Goal: Use online tool/utility: Utilize a website feature to perform a specific function

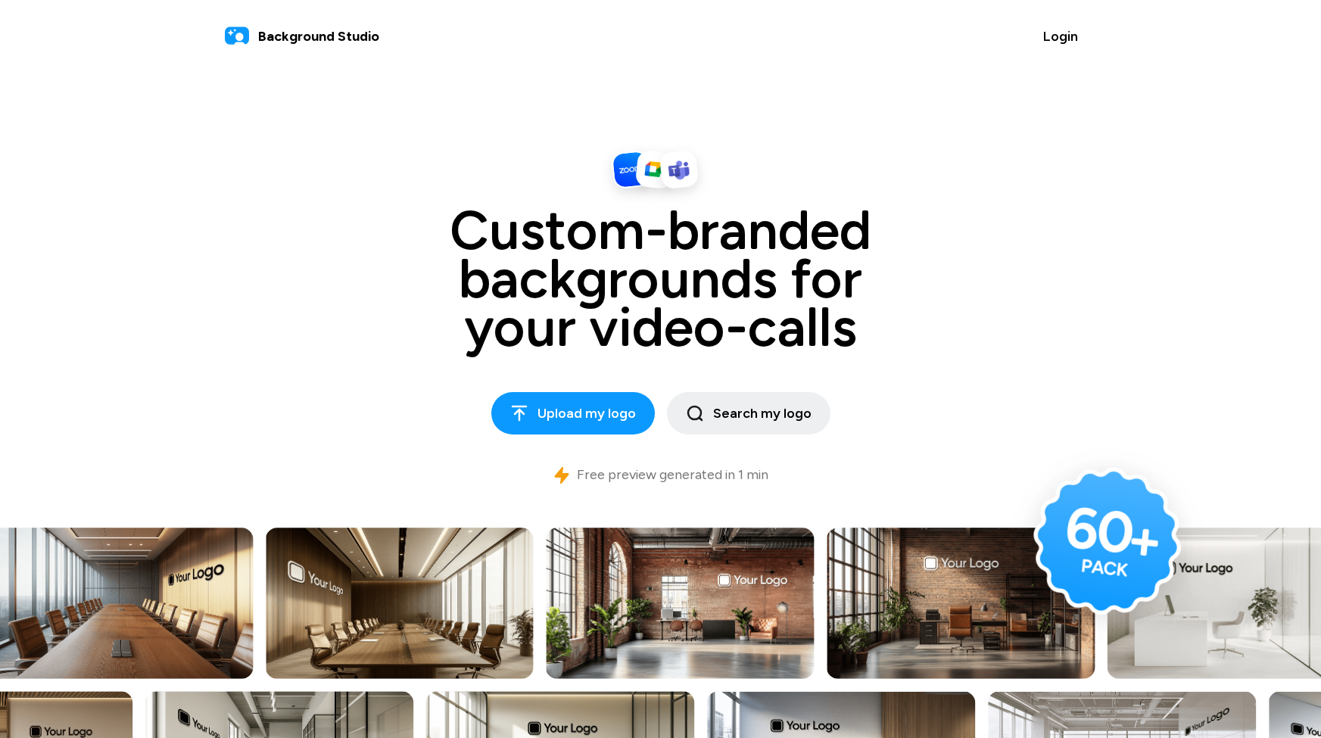
scroll to position [309, 0]
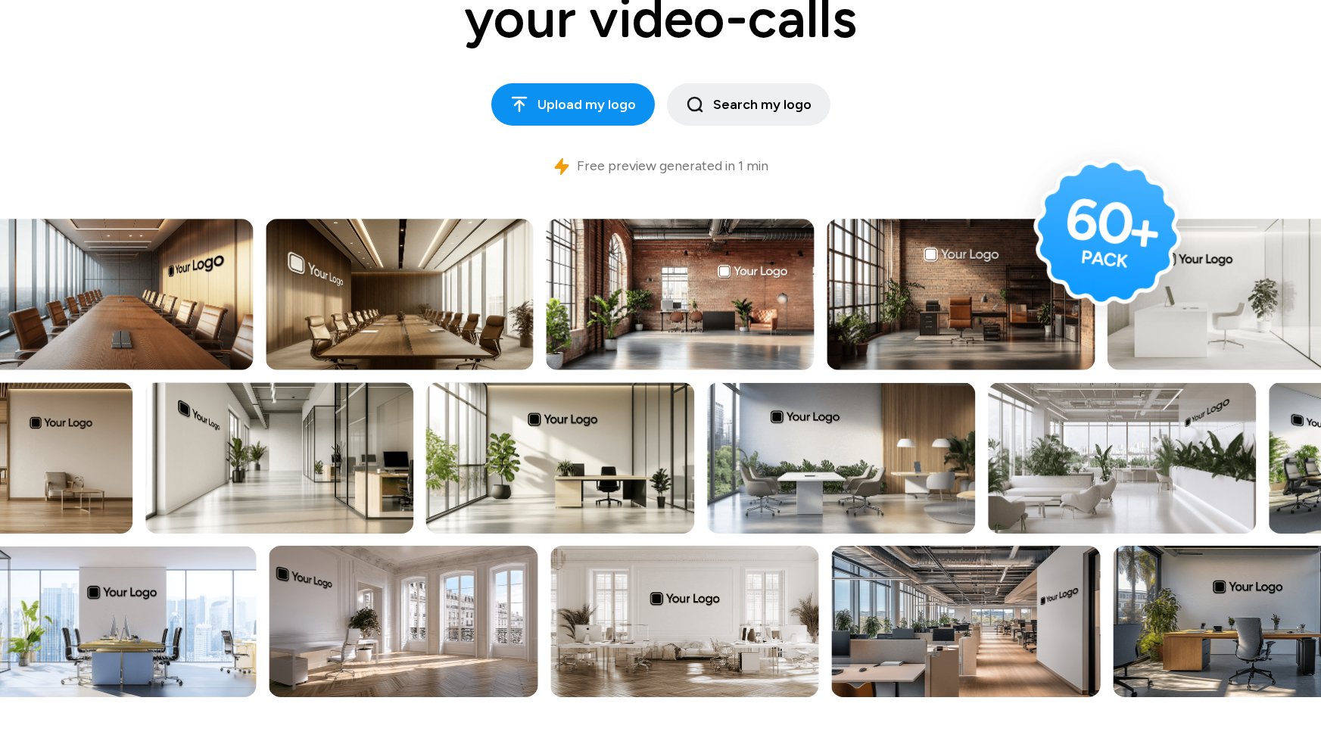
click at [525, 98] on icon at bounding box center [520, 105] width 14 height 14
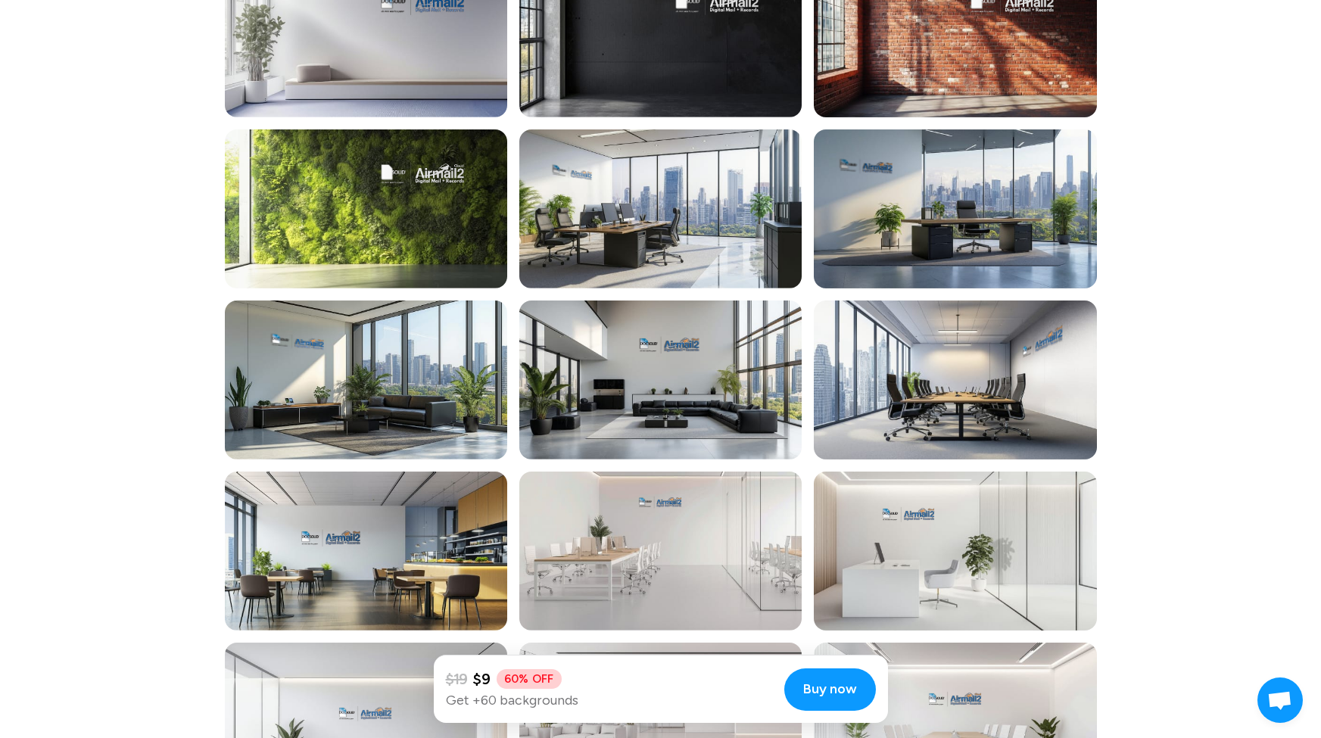
scroll to position [815, 0]
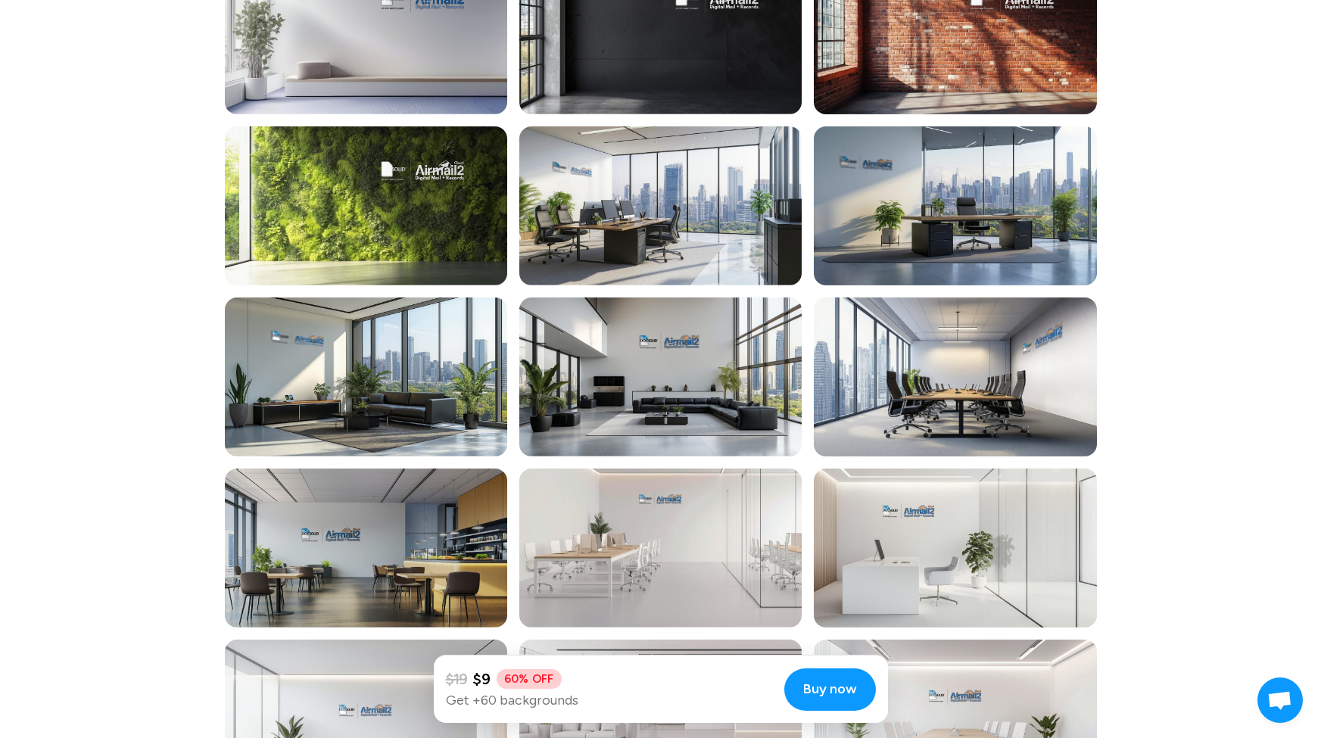
click at [289, 547] on div at bounding box center [366, 548] width 282 height 159
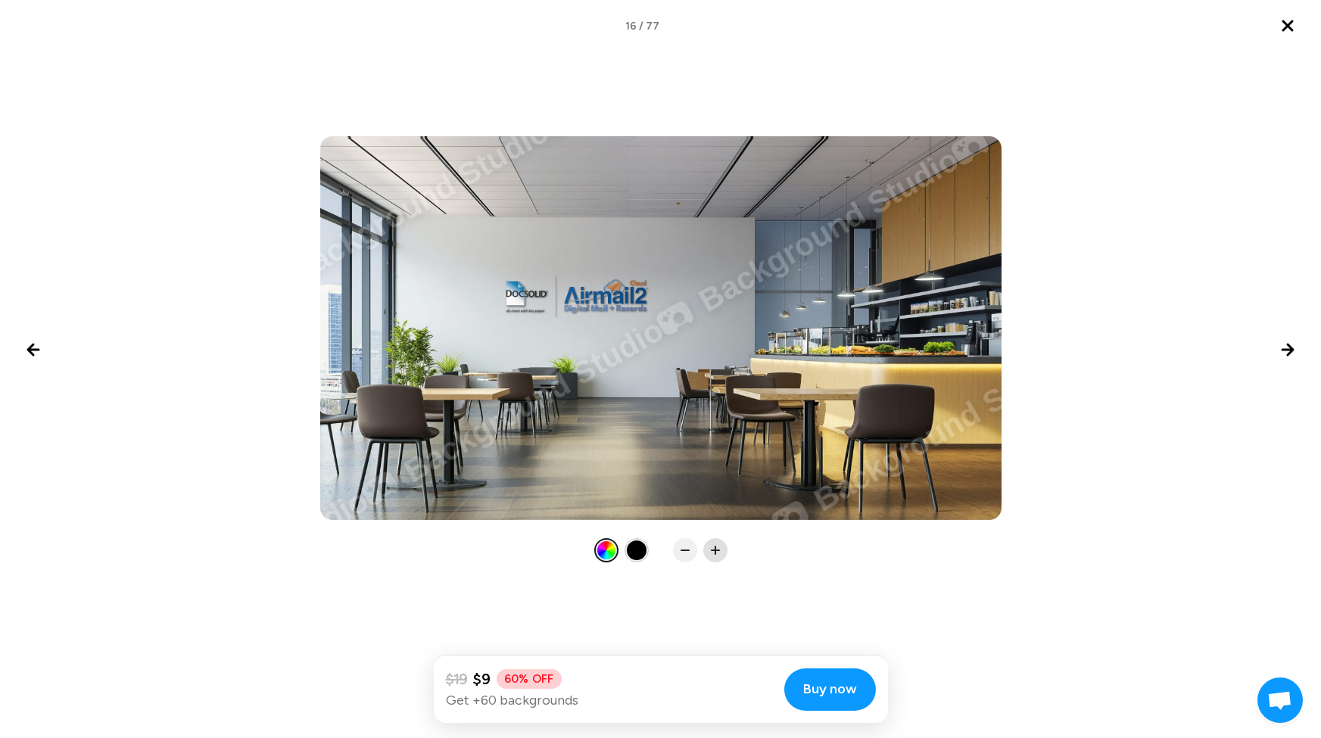
click at [717, 551] on icon at bounding box center [715, 550] width 15 height 15
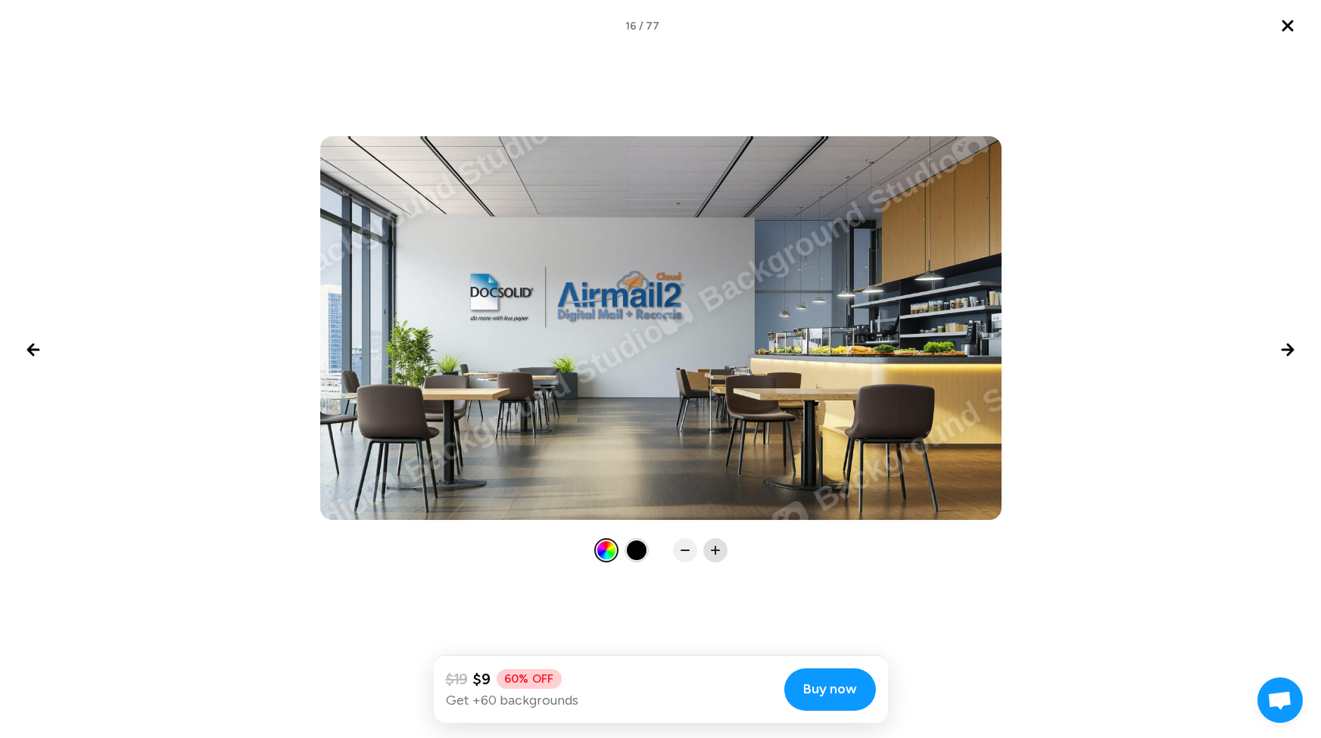
click at [717, 551] on icon at bounding box center [715, 550] width 15 height 15
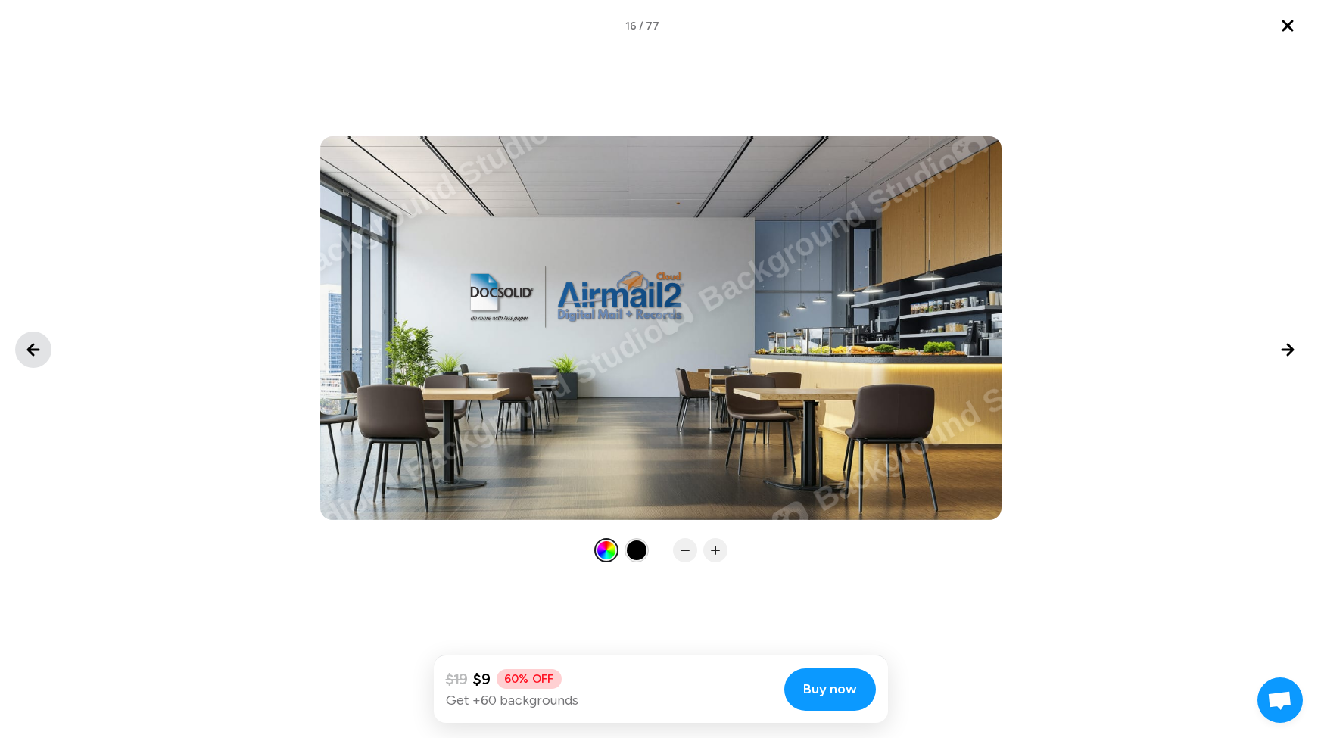
click at [39, 347] on icon "Previous image" at bounding box center [33, 350] width 18 height 18
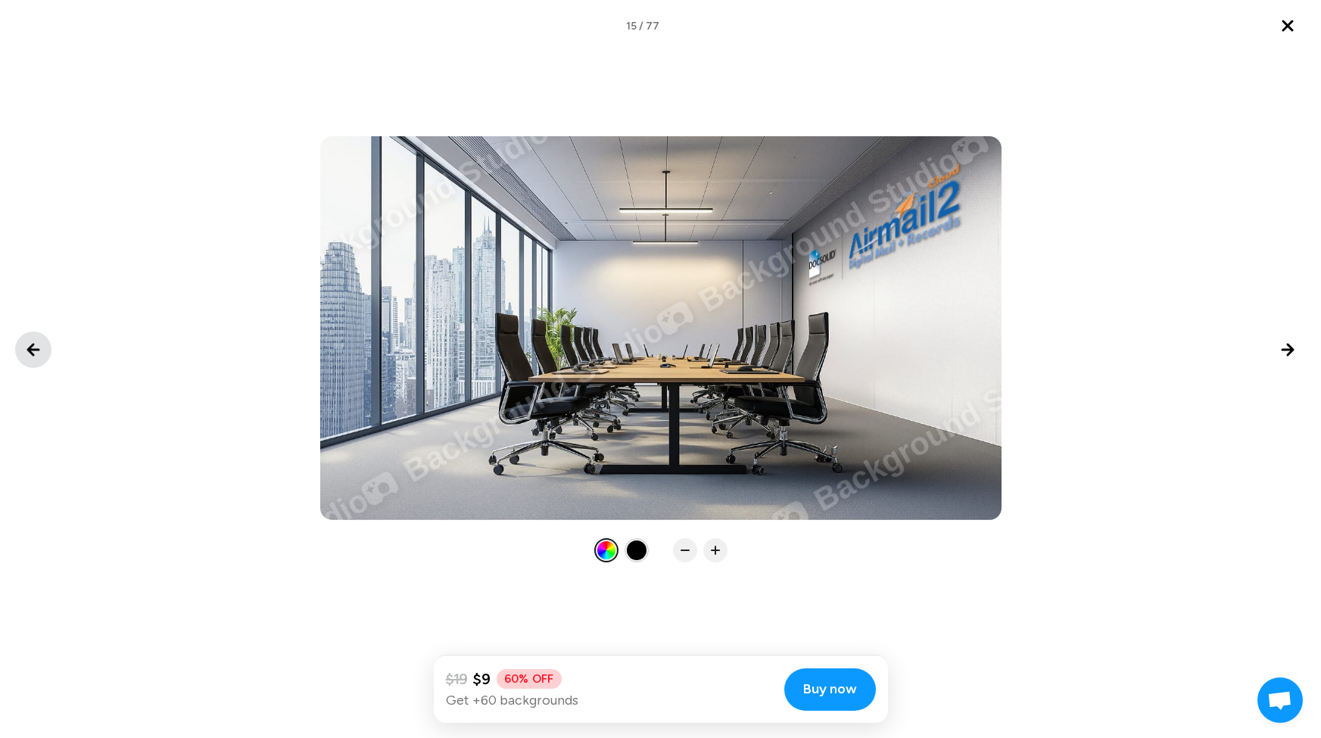
click at [39, 347] on icon "Previous image" at bounding box center [33, 350] width 18 height 18
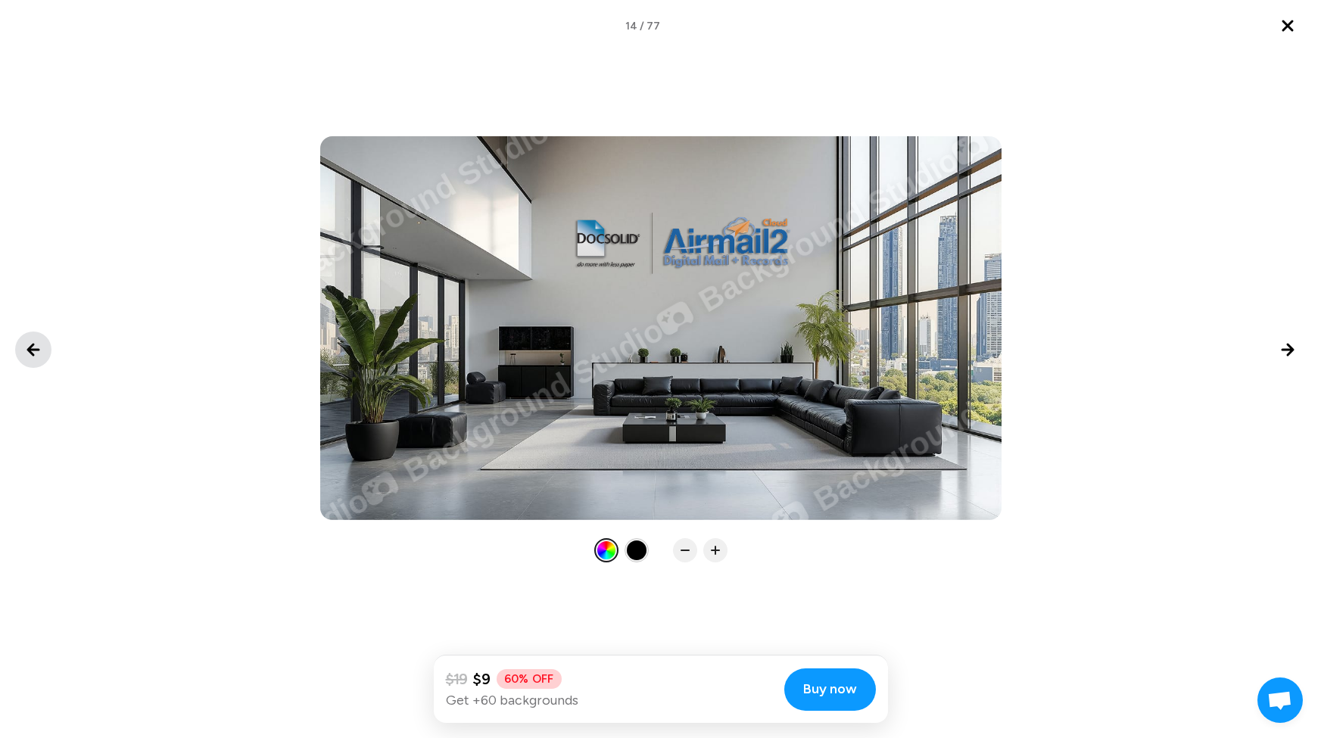
click at [39, 347] on icon "Previous image" at bounding box center [33, 350] width 18 height 18
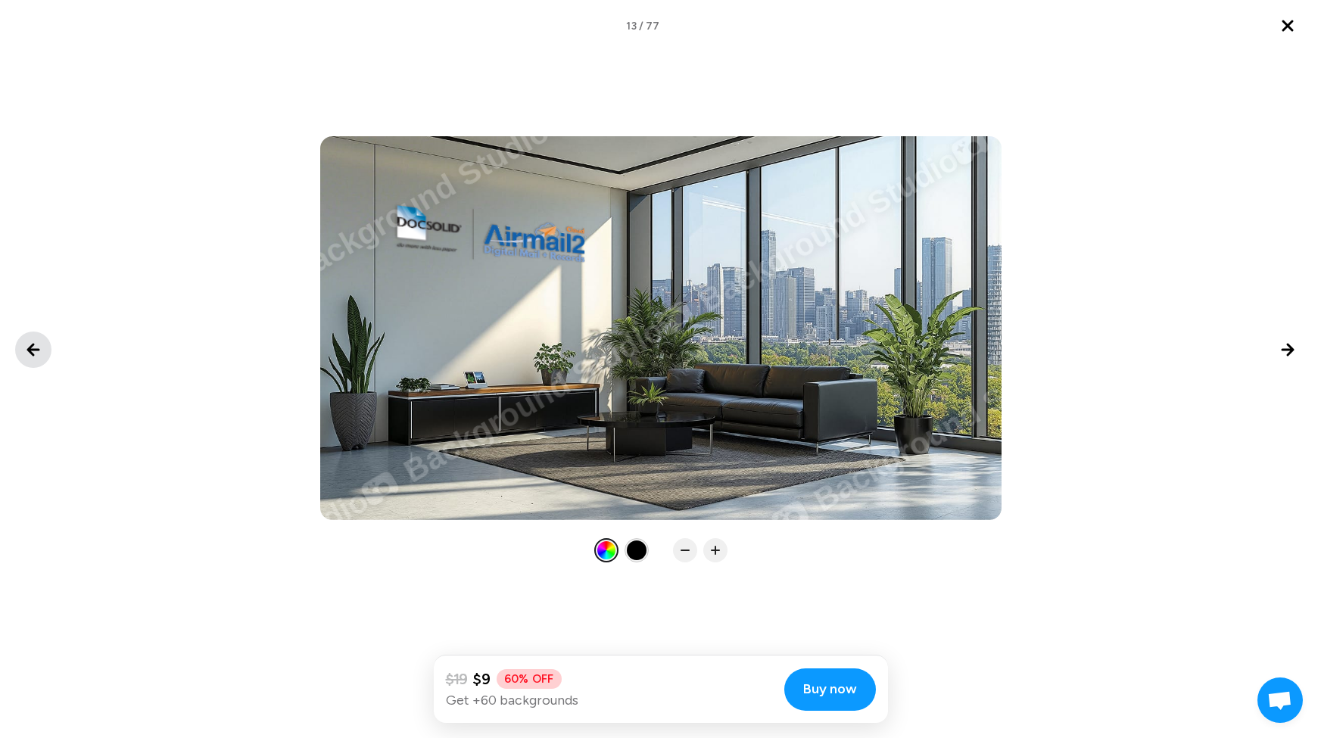
click at [39, 347] on icon "Previous image" at bounding box center [33, 350] width 18 height 18
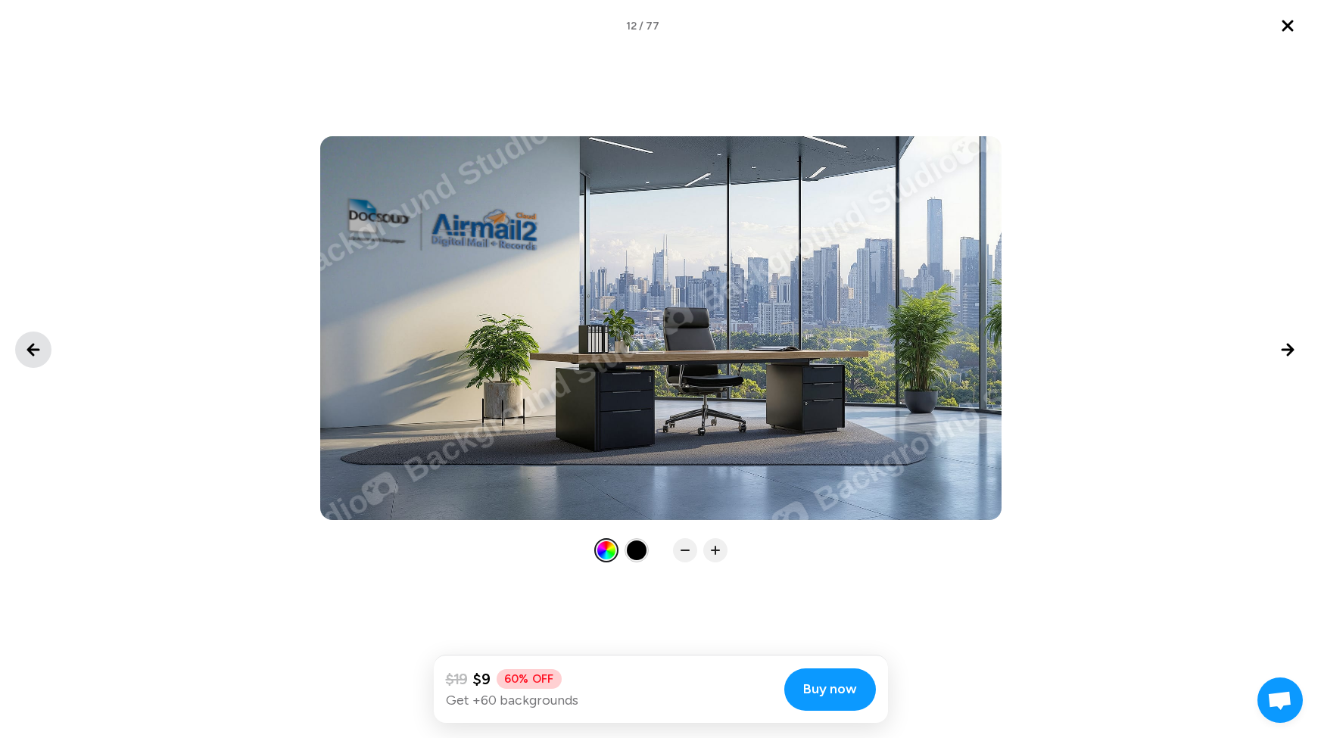
click at [39, 347] on icon "Previous image" at bounding box center [33, 350] width 18 height 18
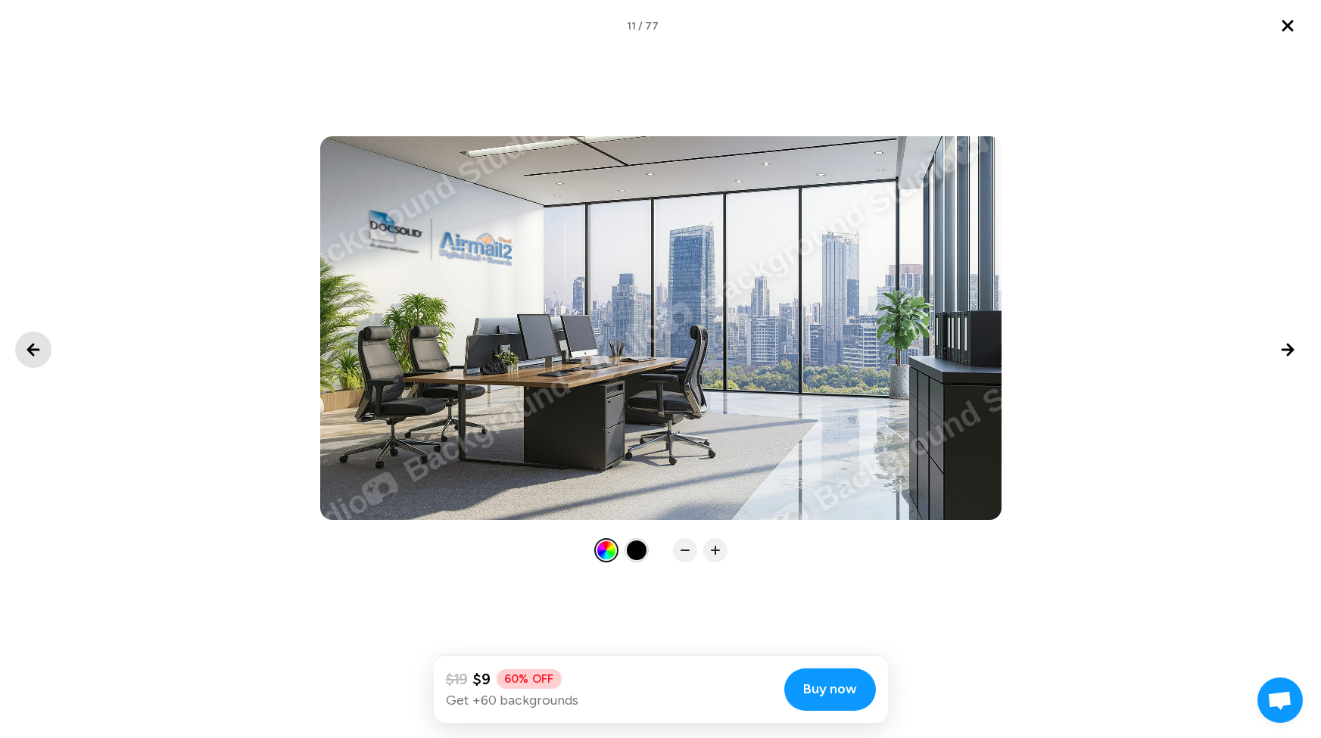
click at [39, 347] on icon "Previous image" at bounding box center [33, 350] width 18 height 18
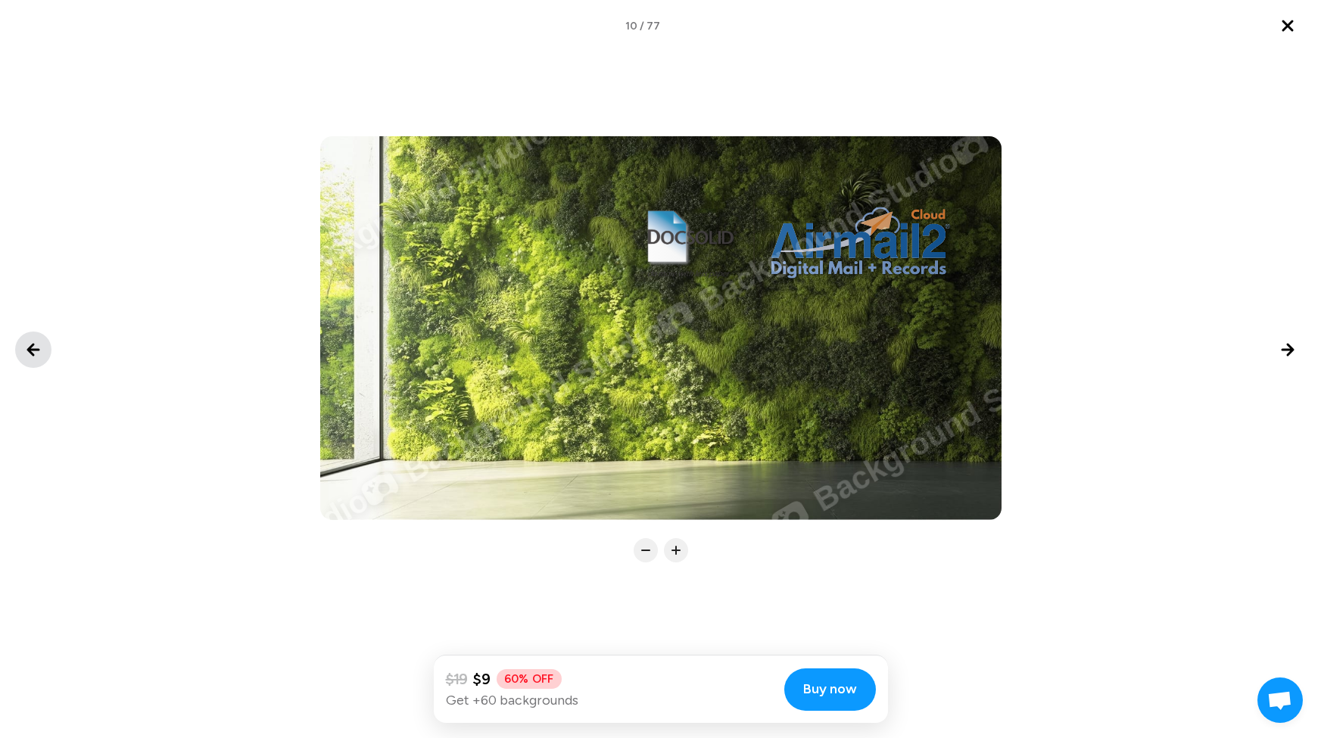
click at [39, 347] on icon "Previous image" at bounding box center [33, 350] width 18 height 18
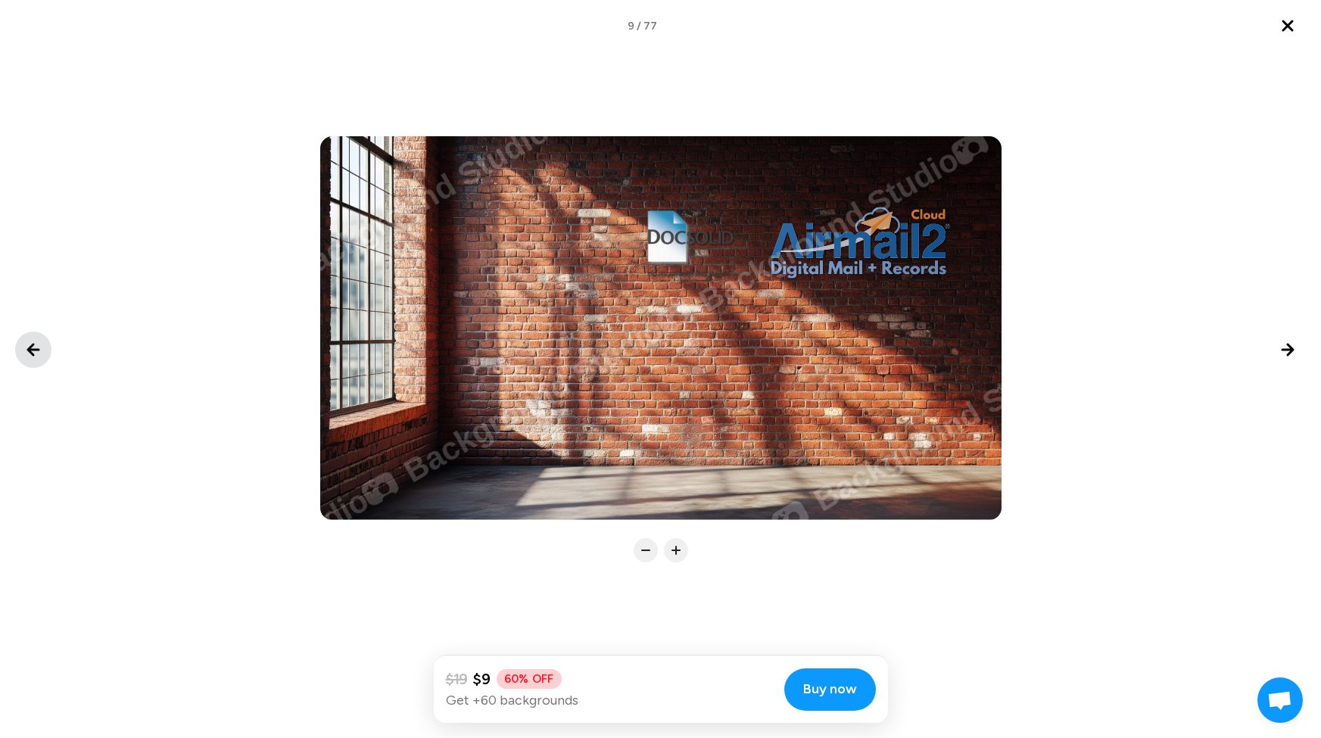
click at [39, 347] on icon "Previous image" at bounding box center [33, 350] width 18 height 18
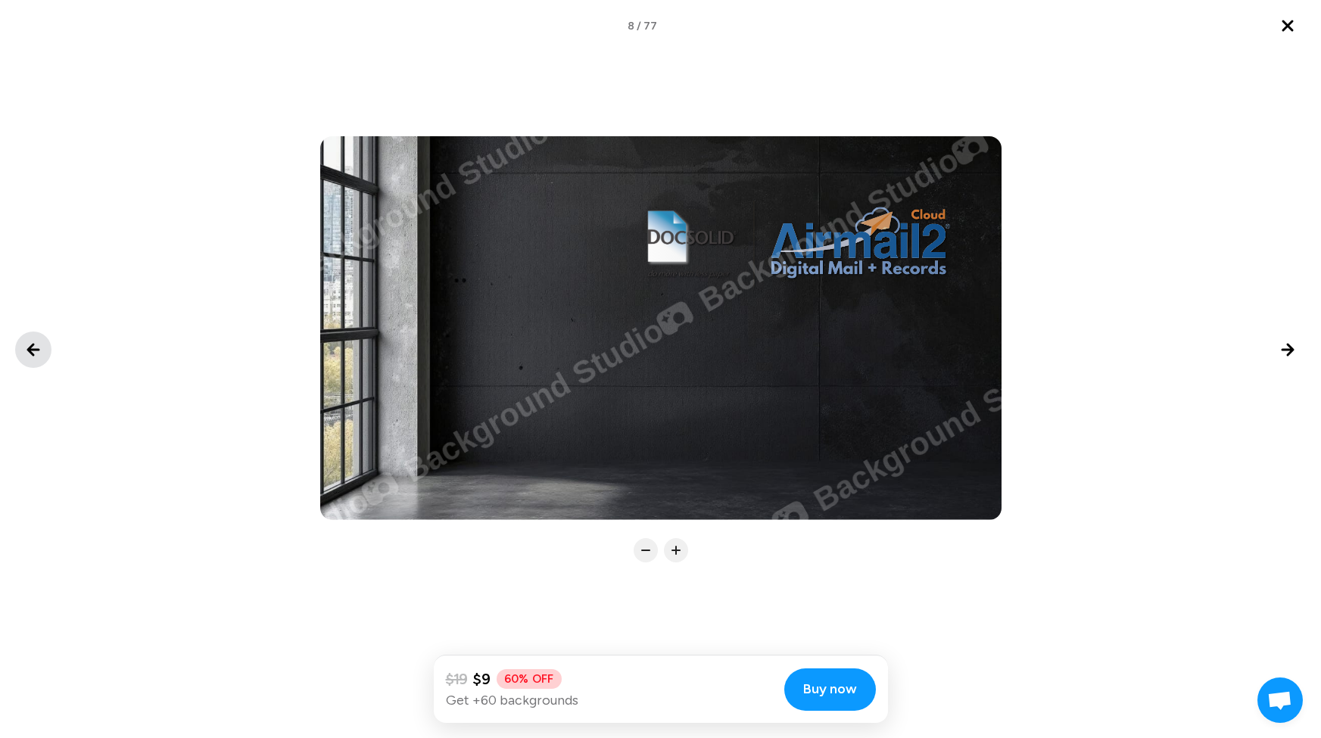
click at [39, 347] on icon "Previous image" at bounding box center [33, 350] width 18 height 18
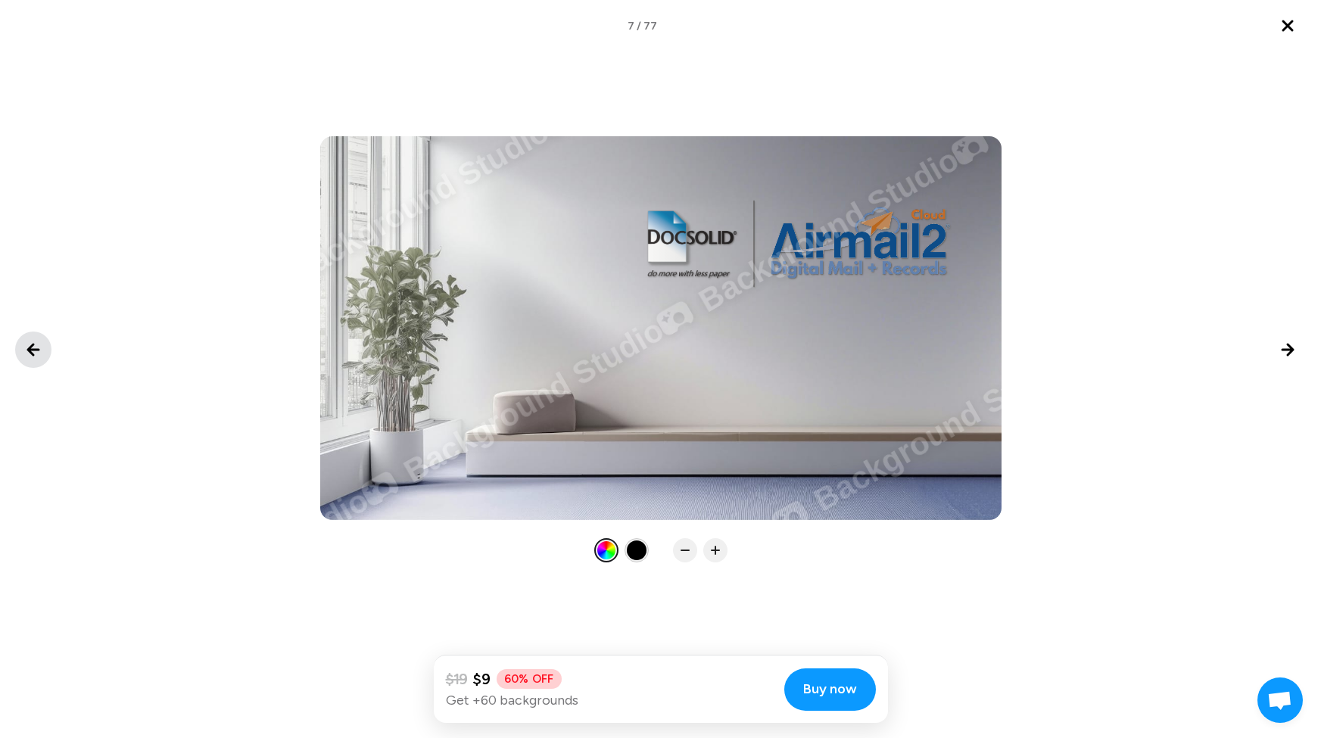
click at [39, 347] on icon "Previous image" at bounding box center [33, 350] width 18 height 18
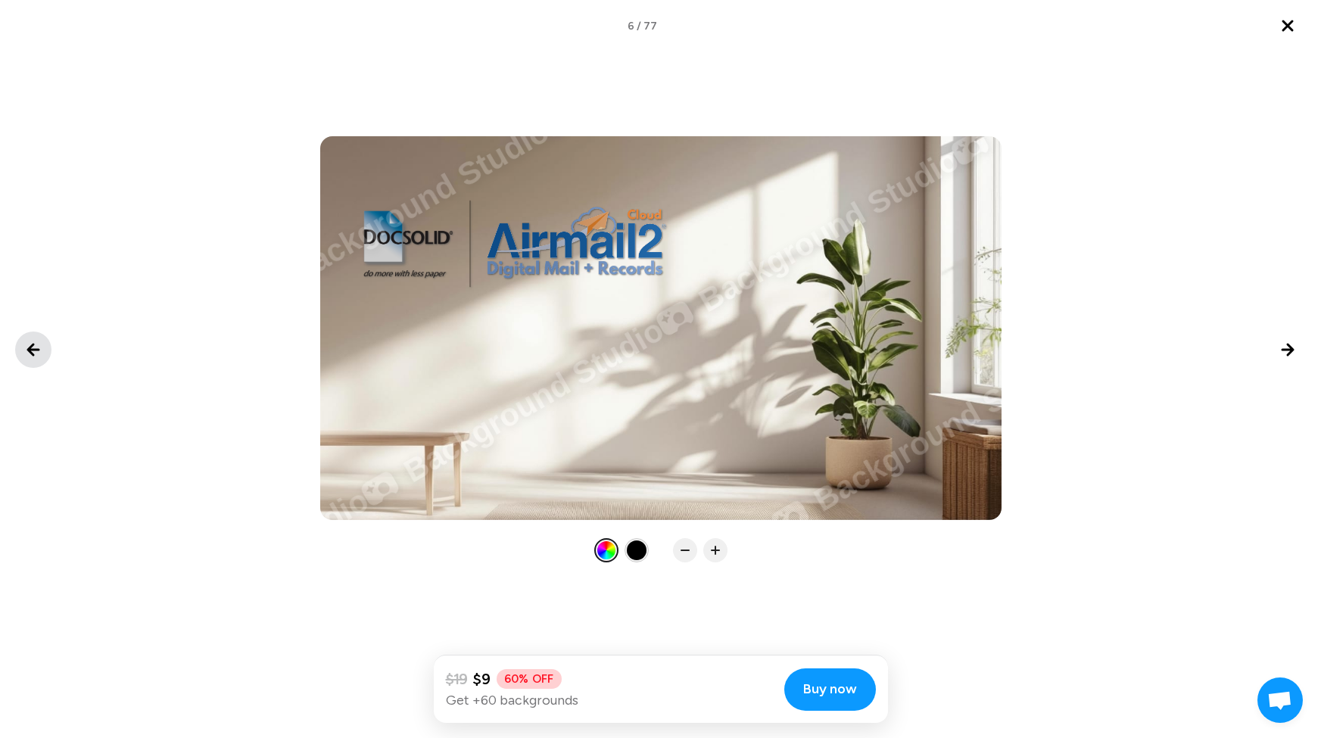
click at [39, 347] on icon "Previous image" at bounding box center [33, 350] width 18 height 18
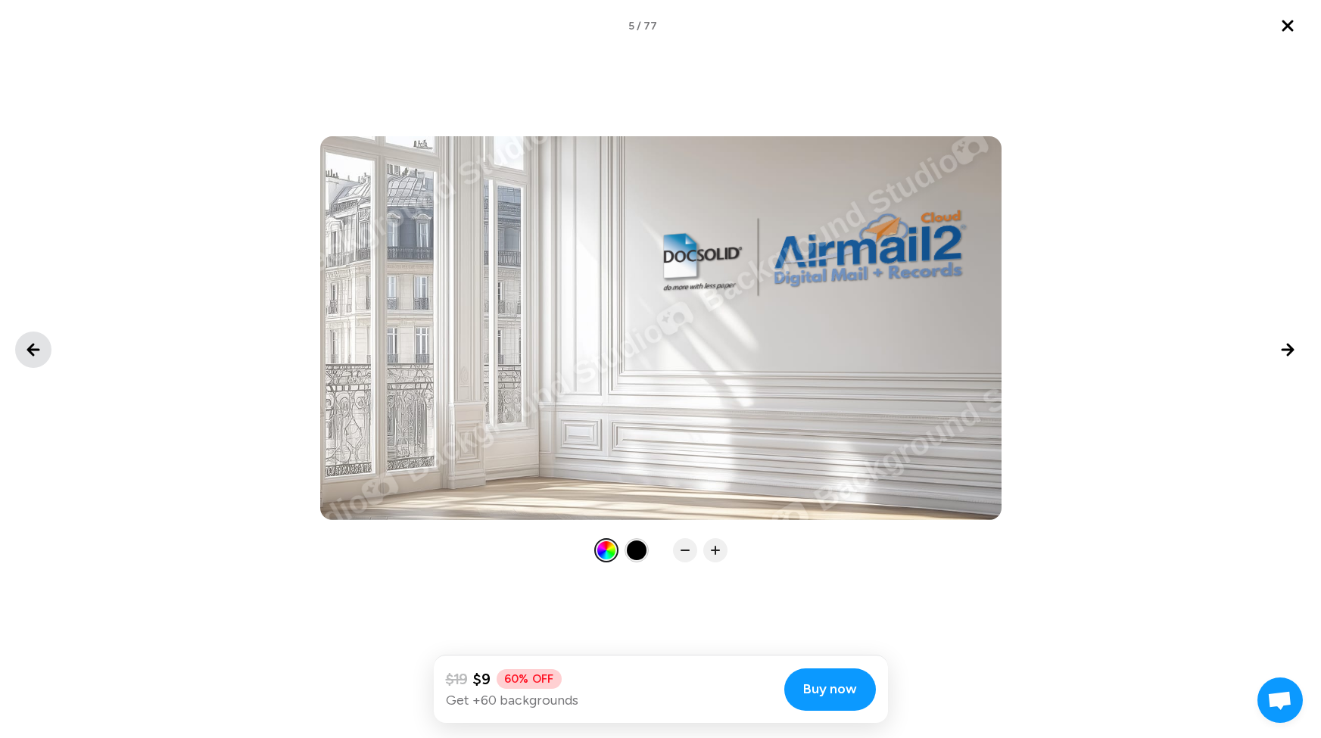
click at [39, 347] on icon "Previous image" at bounding box center [33, 350] width 18 height 18
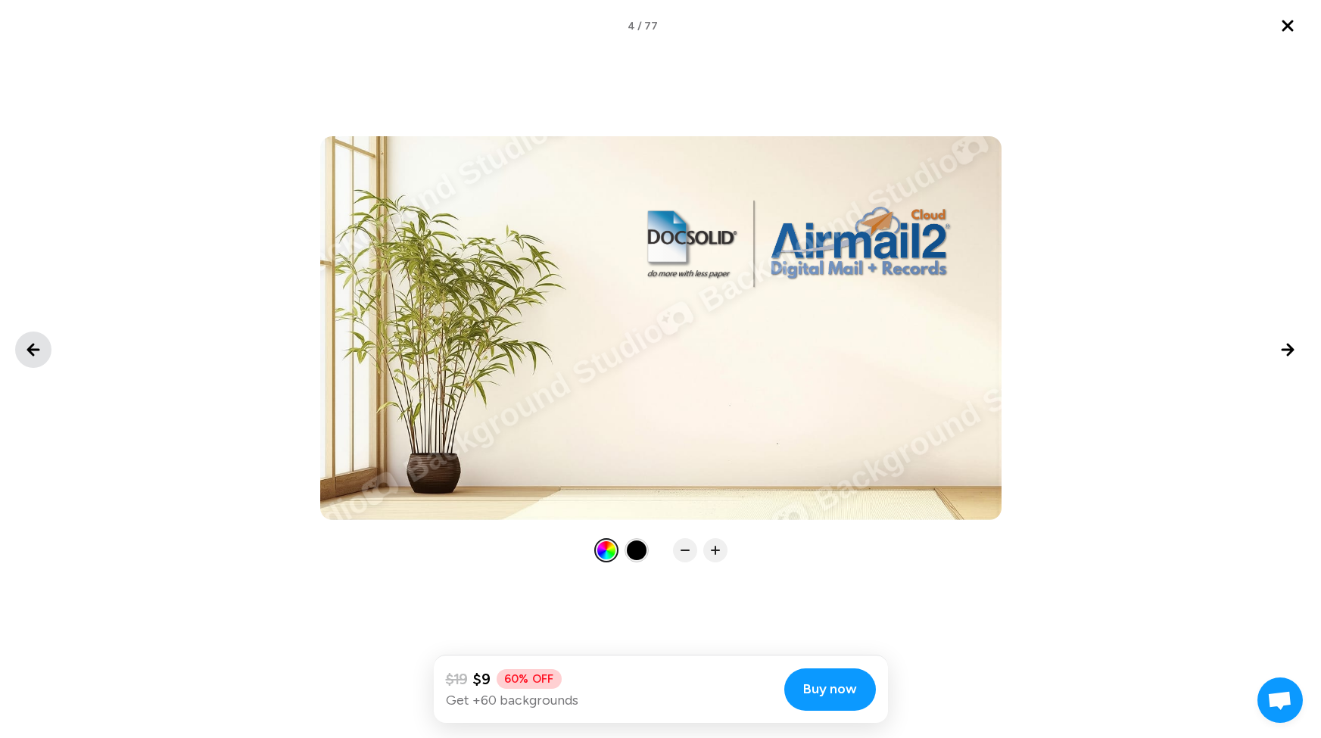
click at [39, 347] on icon "Previous image" at bounding box center [33, 350] width 18 height 18
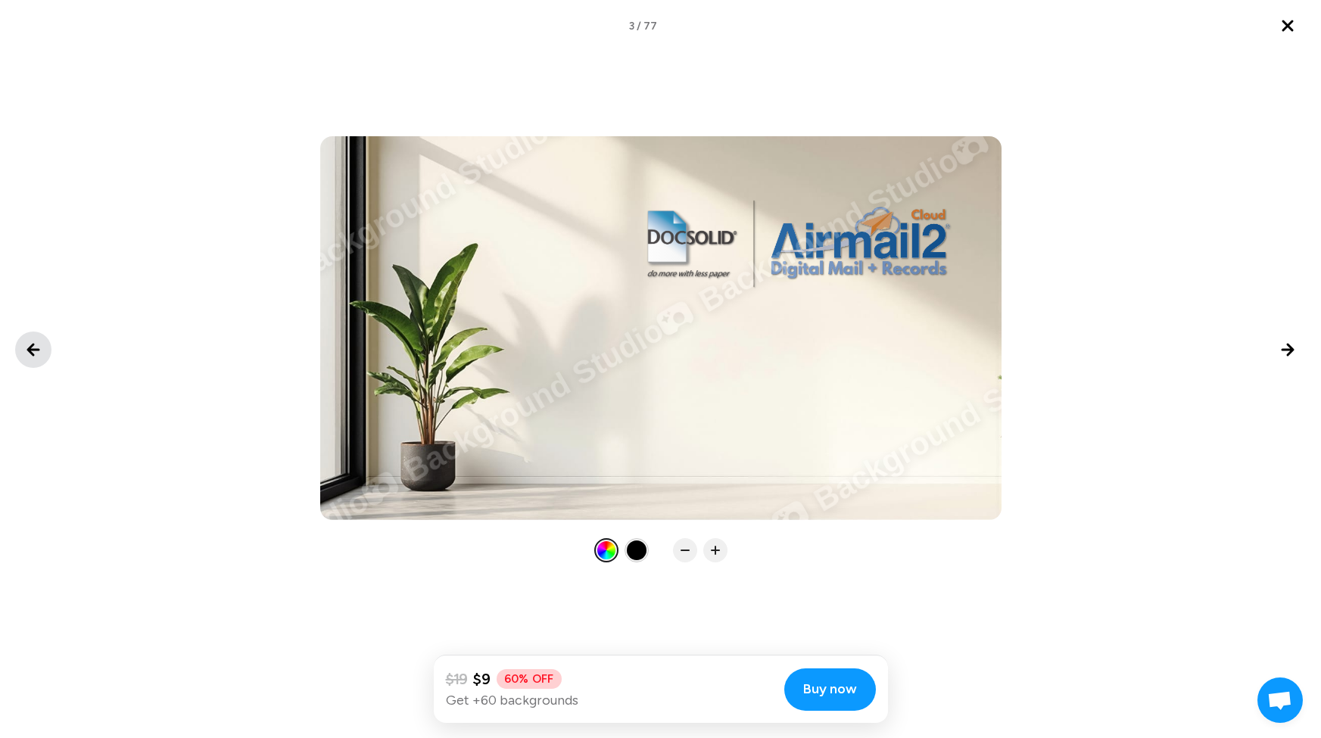
click at [39, 347] on icon "Previous image" at bounding box center [33, 350] width 18 height 18
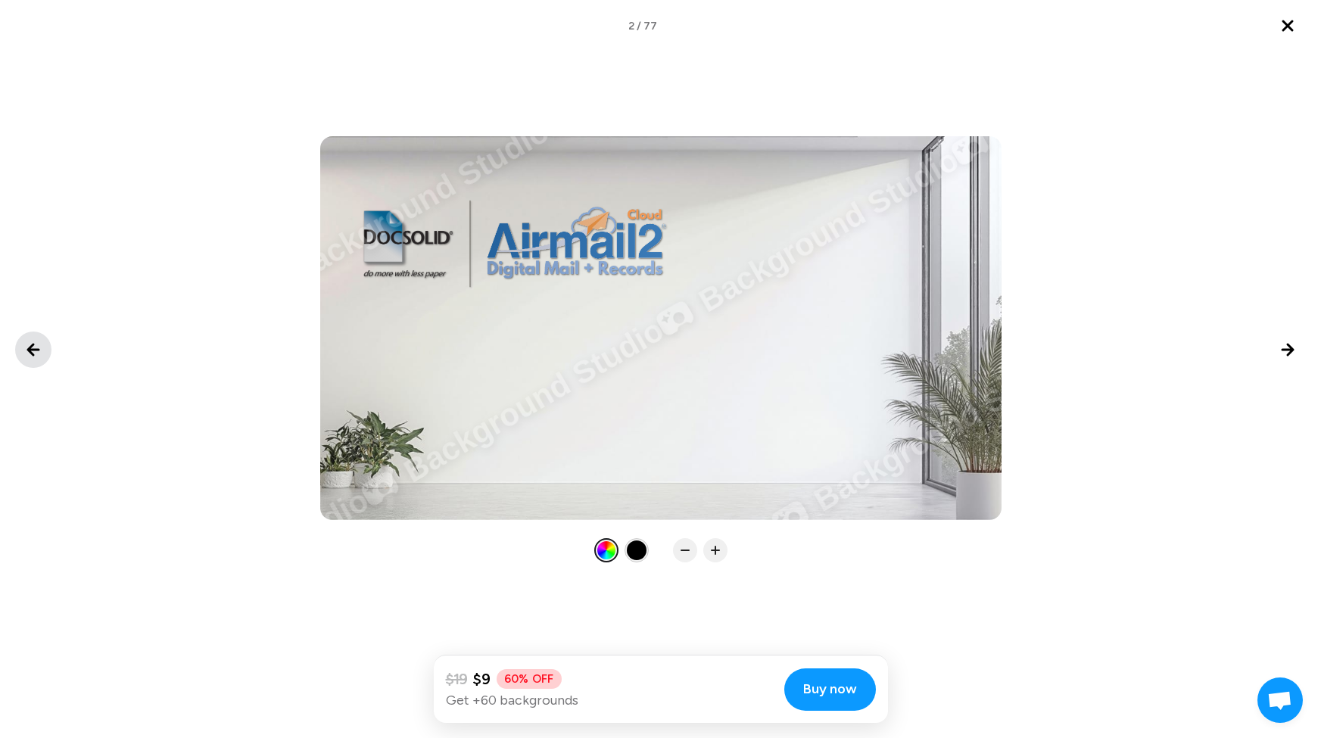
click at [39, 347] on icon "Previous image" at bounding box center [33, 350] width 18 height 18
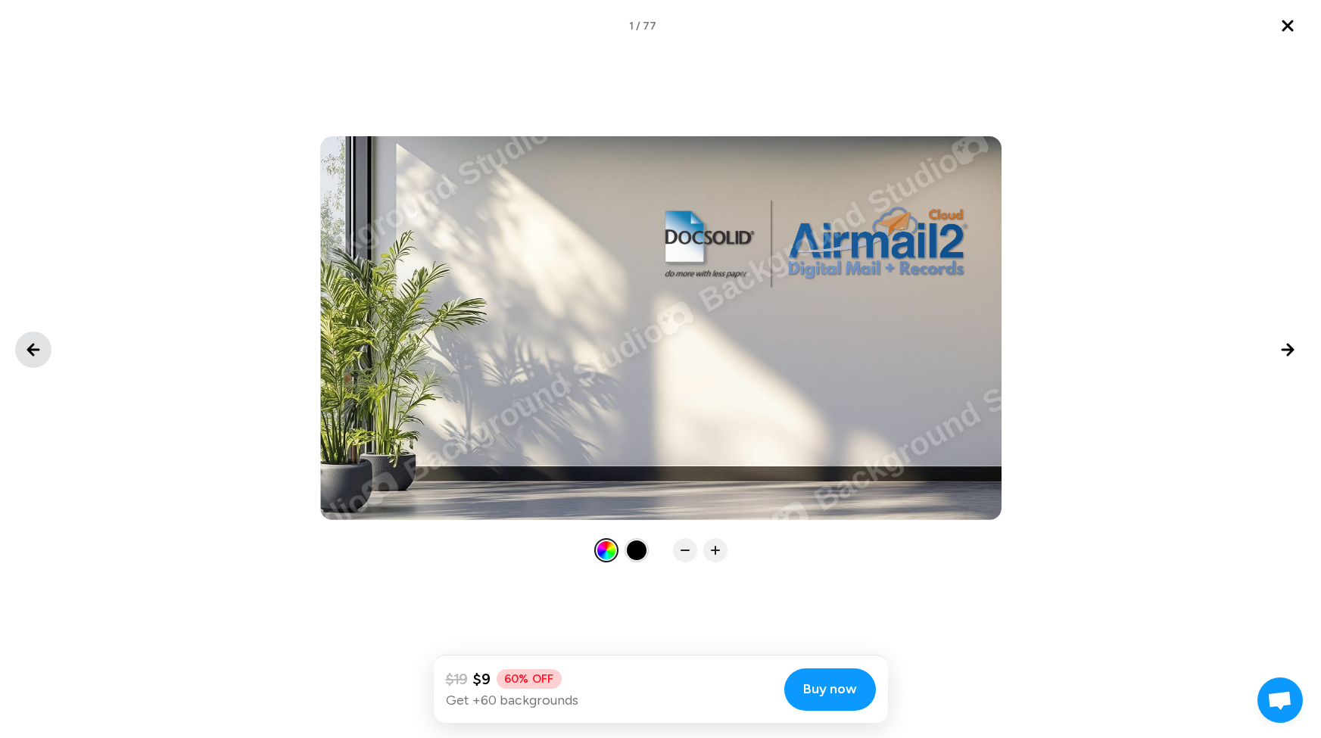
click at [39, 347] on icon "Previous image" at bounding box center [33, 350] width 18 height 18
